Goal: Transaction & Acquisition: Obtain resource

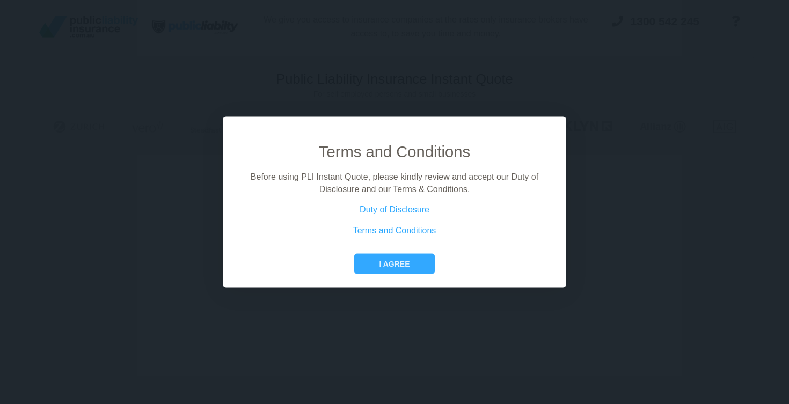
scroll to position [73, 0]
click at [417, 263] on button "I agree" at bounding box center [394, 264] width 80 height 20
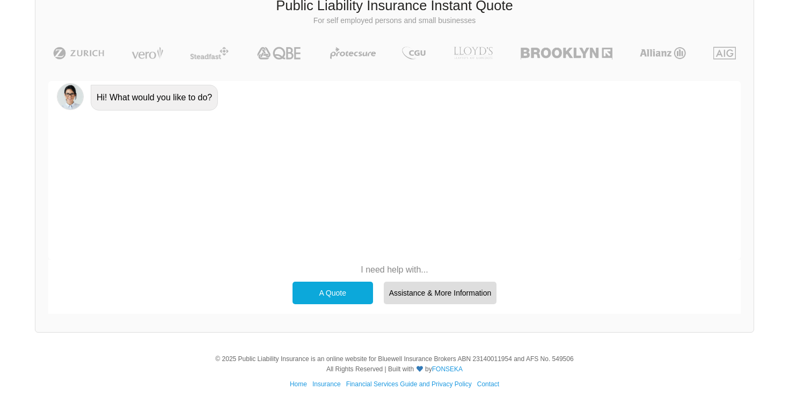
click at [356, 283] on div "A Quote" at bounding box center [332, 293] width 80 height 23
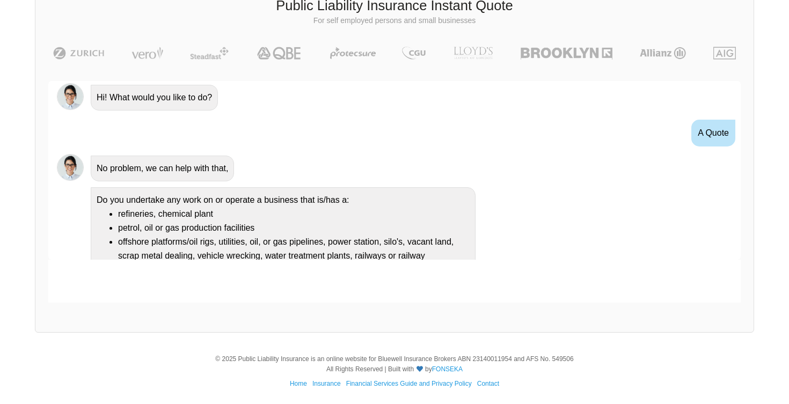
scroll to position [132, 0]
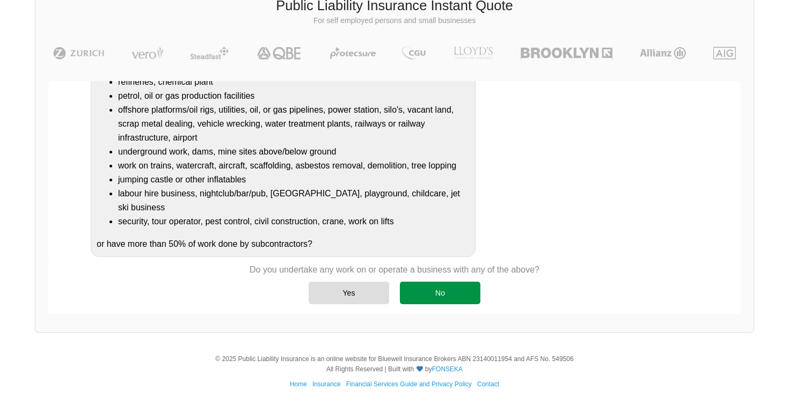
click at [442, 295] on div "No" at bounding box center [440, 293] width 80 height 23
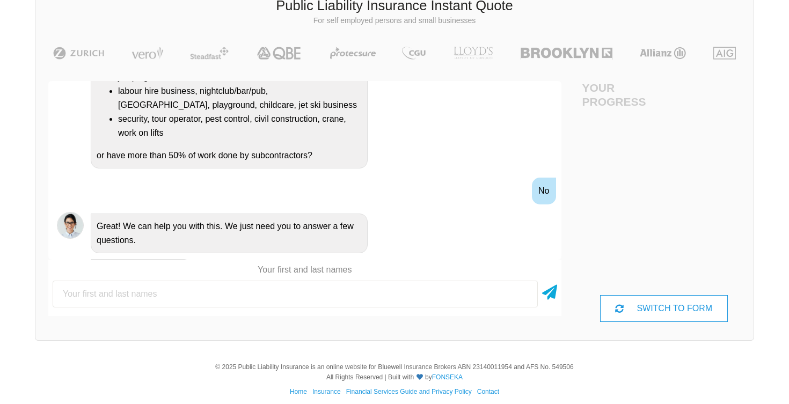
scroll to position [290, 0]
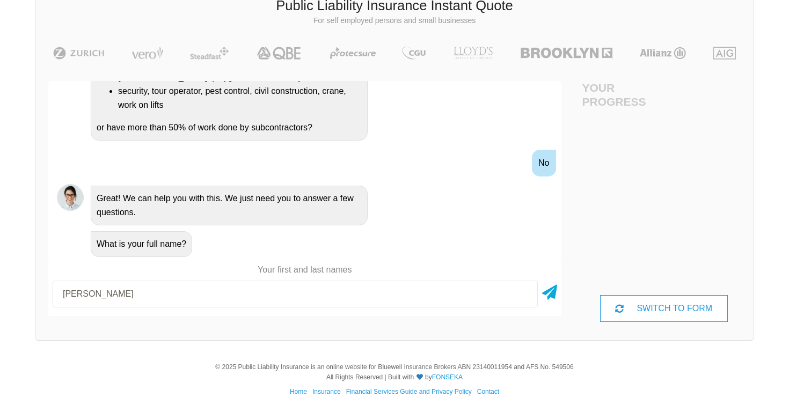
type input "[PERSON_NAME]"
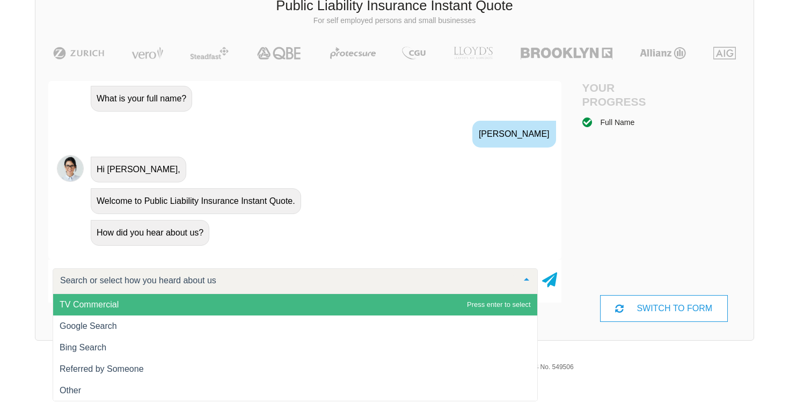
scroll to position [448, 0]
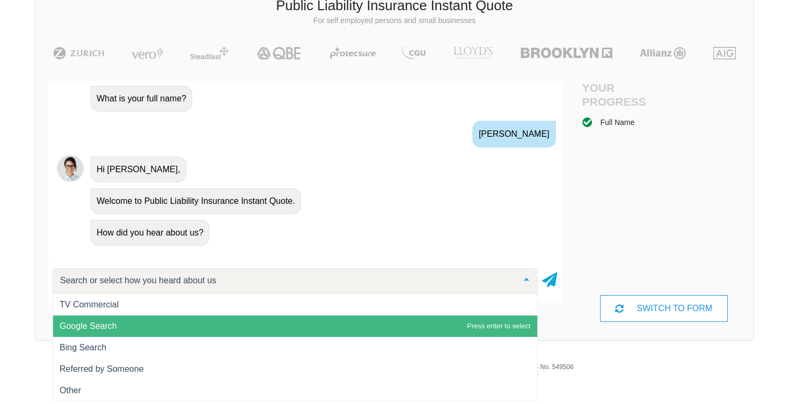
click at [371, 322] on span "Google Search" at bounding box center [295, 325] width 484 height 21
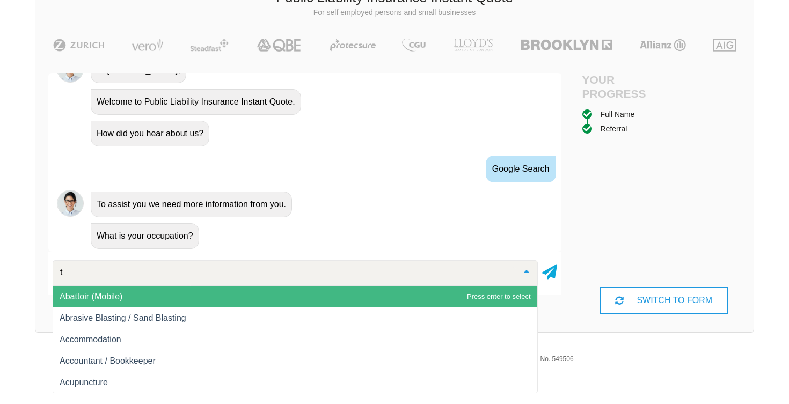
scroll to position [80, 0]
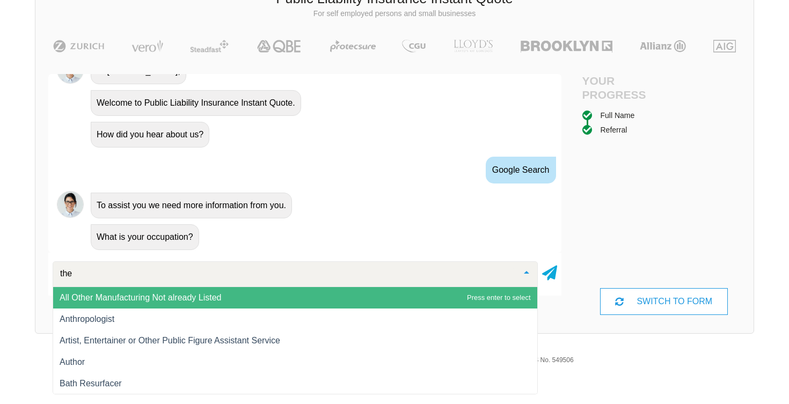
type input "ther"
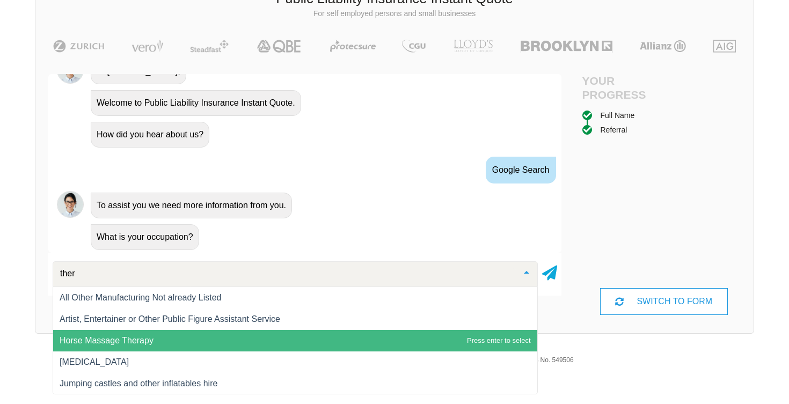
click at [248, 343] on span "Horse Massage Therapy" at bounding box center [295, 340] width 484 height 21
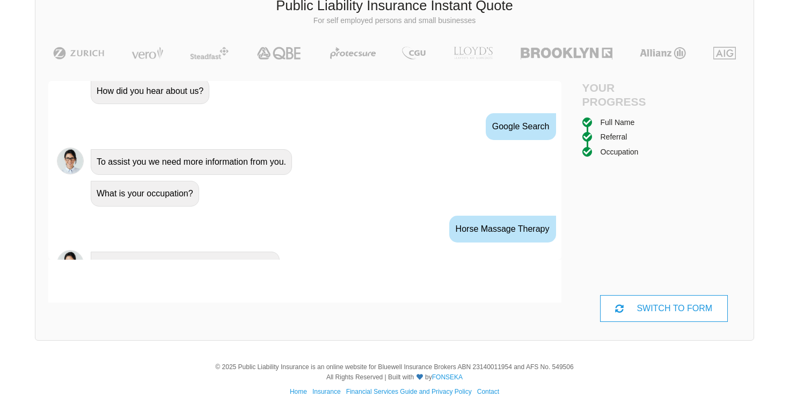
scroll to position [598, 0]
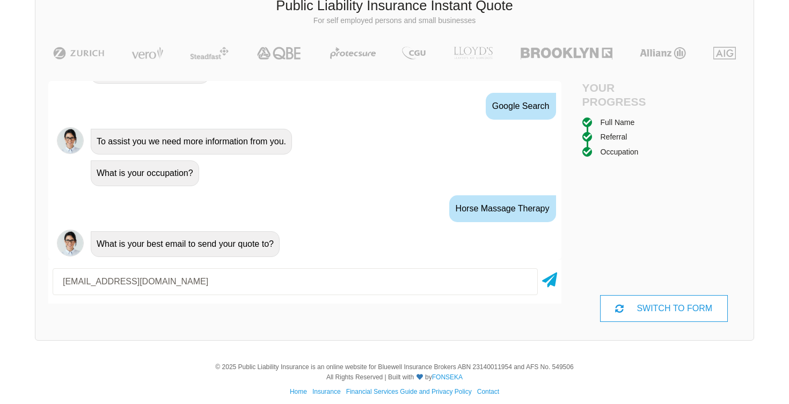
type input "[EMAIL_ADDRESS][DOMAIN_NAME]"
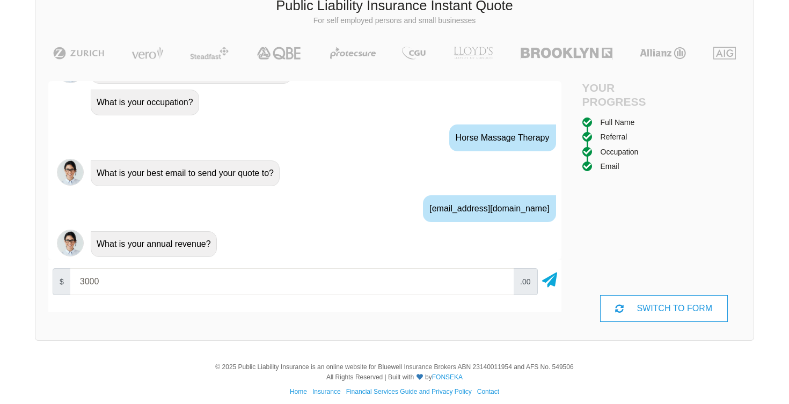
type input "3000"
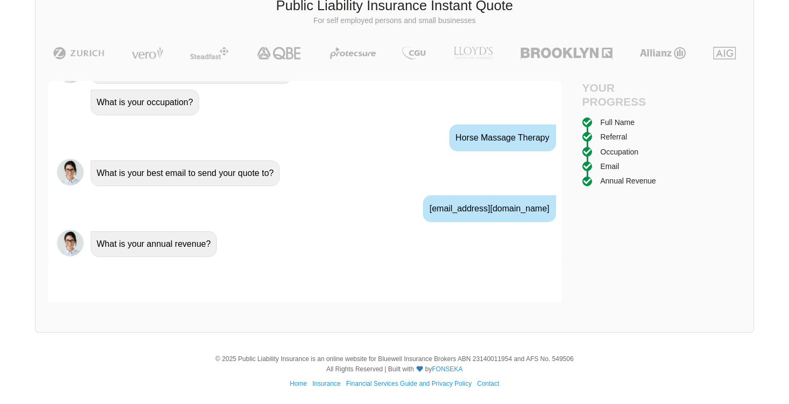
scroll to position [739, 0]
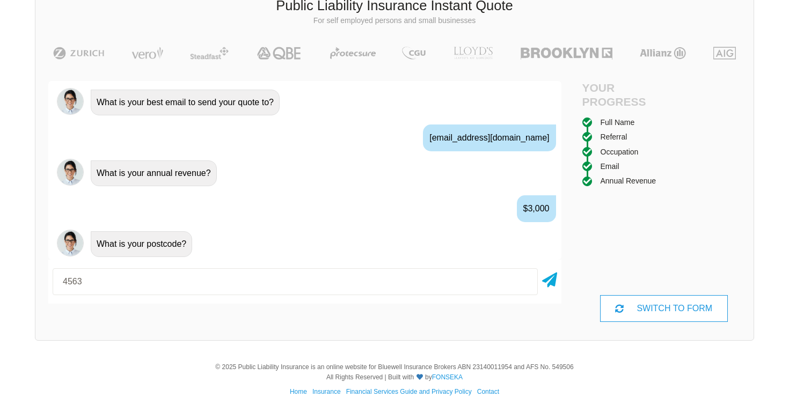
type input "4563"
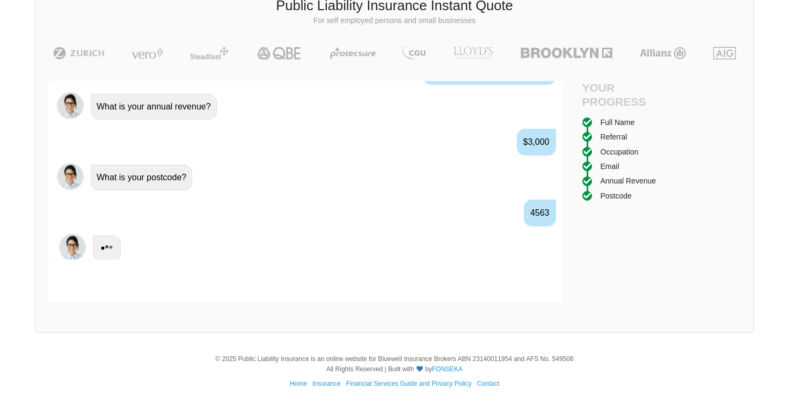
scroll to position [810, 0]
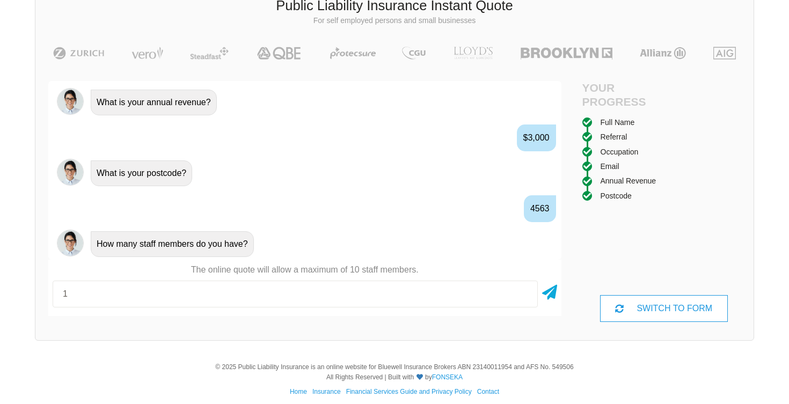
type input "1"
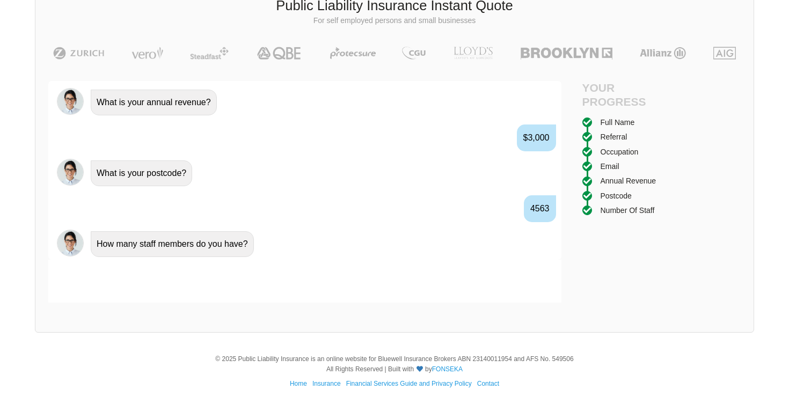
scroll to position [881, 0]
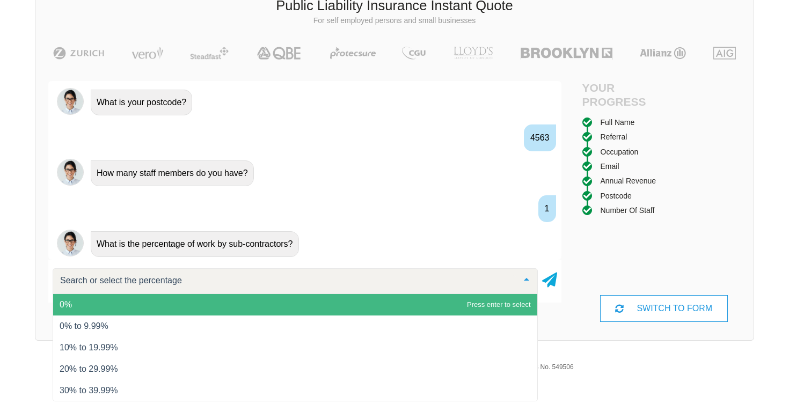
click at [176, 302] on span "0%" at bounding box center [295, 304] width 484 height 21
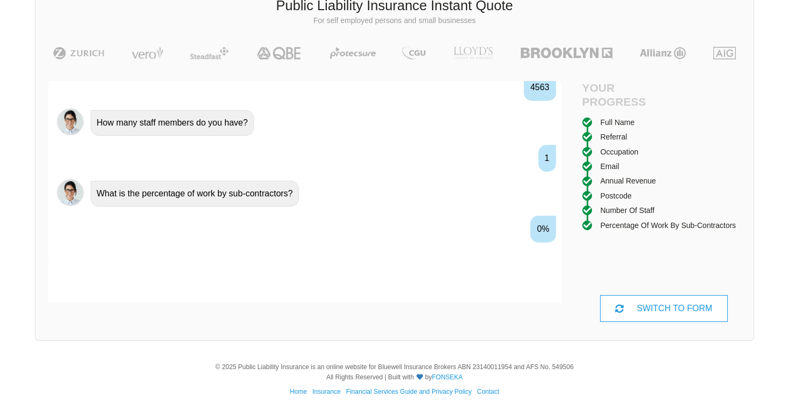
scroll to position [952, 0]
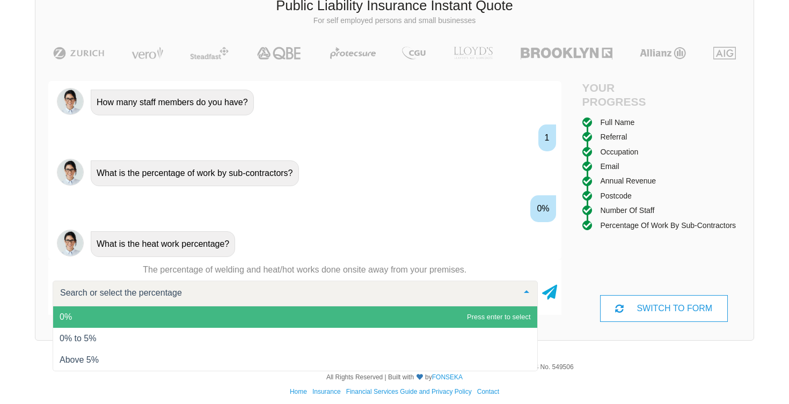
click at [195, 315] on span "0%" at bounding box center [295, 316] width 484 height 21
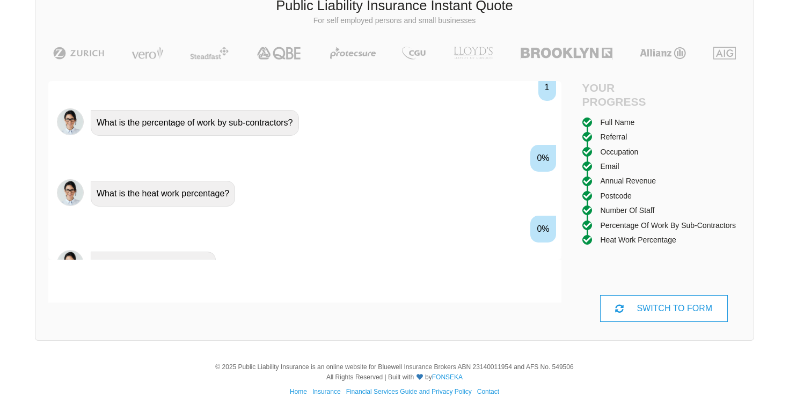
scroll to position [1022, 0]
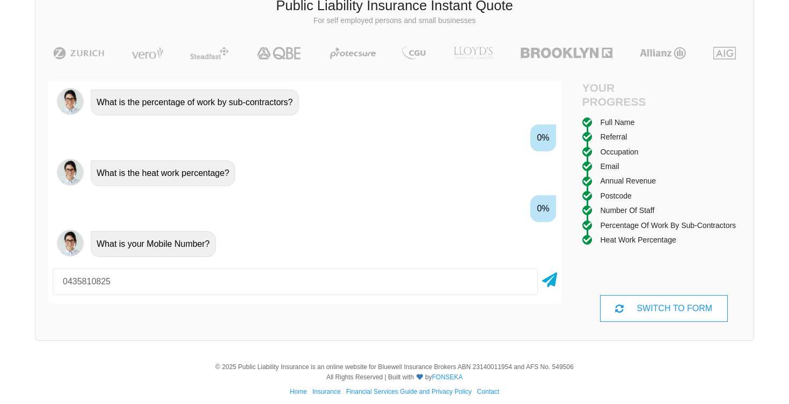
type input "0435810825"
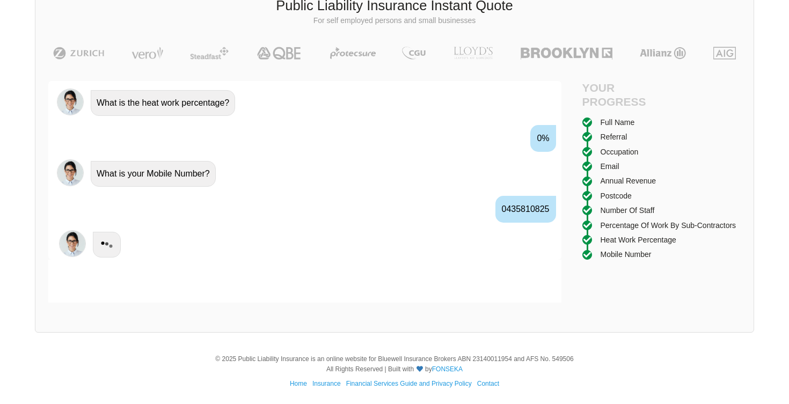
scroll to position [1093, 0]
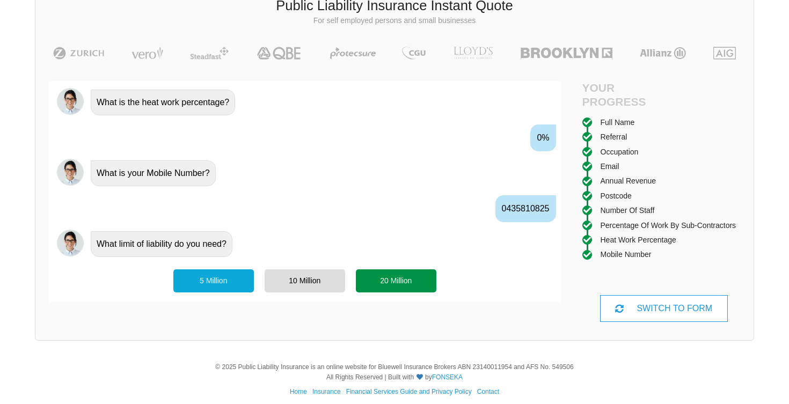
click at [377, 275] on div "20 Million" at bounding box center [396, 280] width 80 height 23
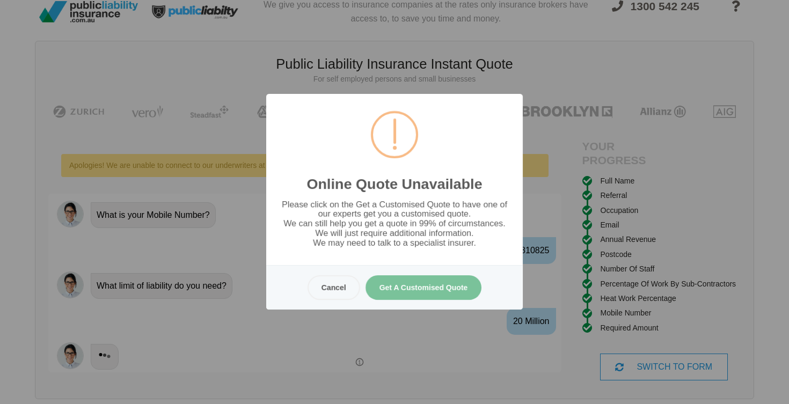
scroll to position [0, 0]
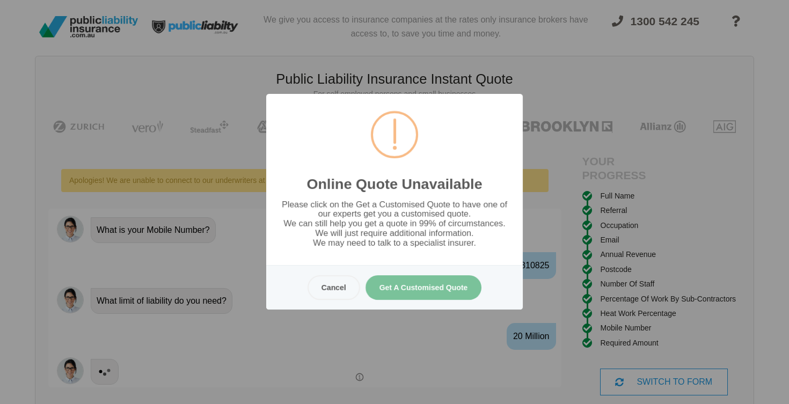
click at [392, 297] on button "Get A Customised Quote" at bounding box center [423, 287] width 116 height 25
